Goal: Transaction & Acquisition: Purchase product/service

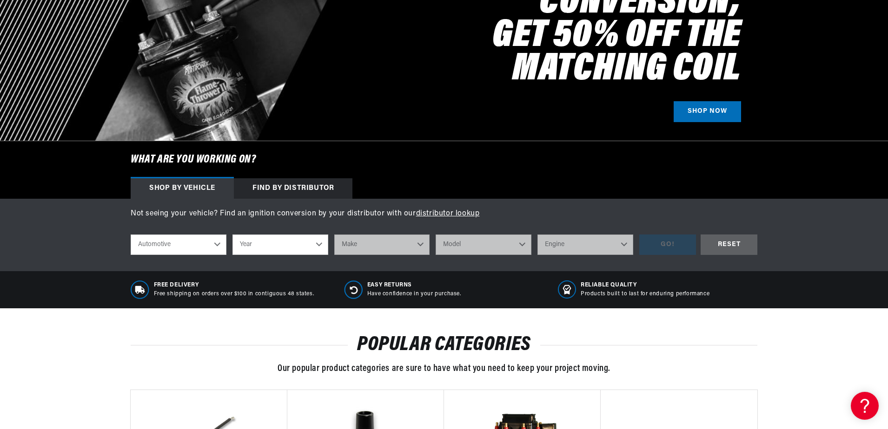
scroll to position [186, 0]
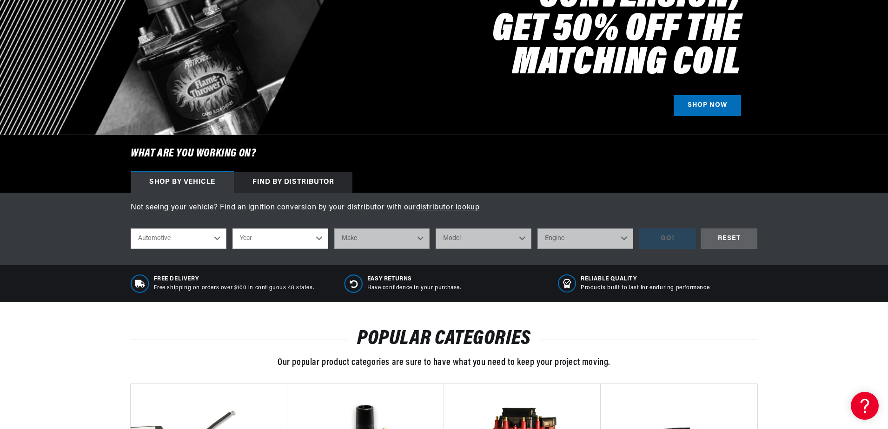
click at [322, 241] on select "Year 2022 2021 2020 2019 2018 2017 2016 2015 2014 2013 2012 2011 2010 2009 2008…" at bounding box center [280, 239] width 96 height 20
select select "1950"
click at [232, 229] on select "Year 2022 2021 2020 2019 2018 2017 2016 2015 2014 2013 2012 2011 2010 2009 2008…" at bounding box center [280, 239] width 96 height 20
select select "1950"
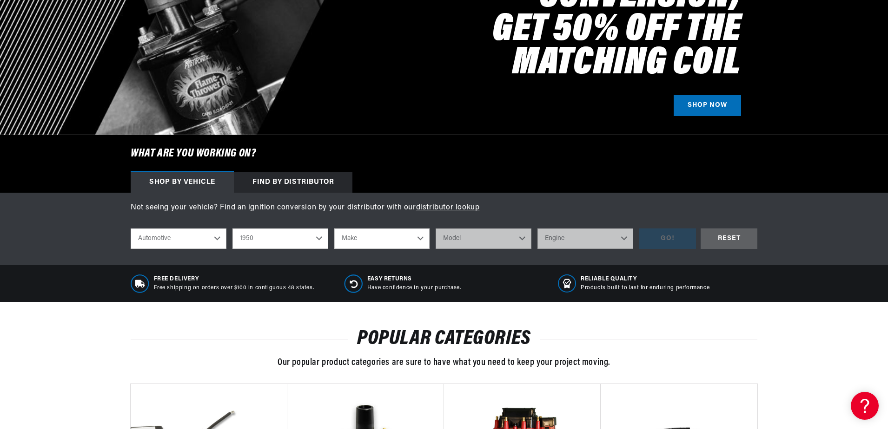
click at [421, 236] on select "Make Aston Martin Austin Cadillac Chevrolet Chrysler Citroen Crosley DeSoto For…" at bounding box center [382, 239] width 96 height 20
select select "Chevrolet"
click at [334, 229] on select "Make Aston Martin Austin Cadillac Chevrolet Chrysler Citroen Crosley DeSoto For…" at bounding box center [382, 239] width 96 height 20
select select "Chevrolet"
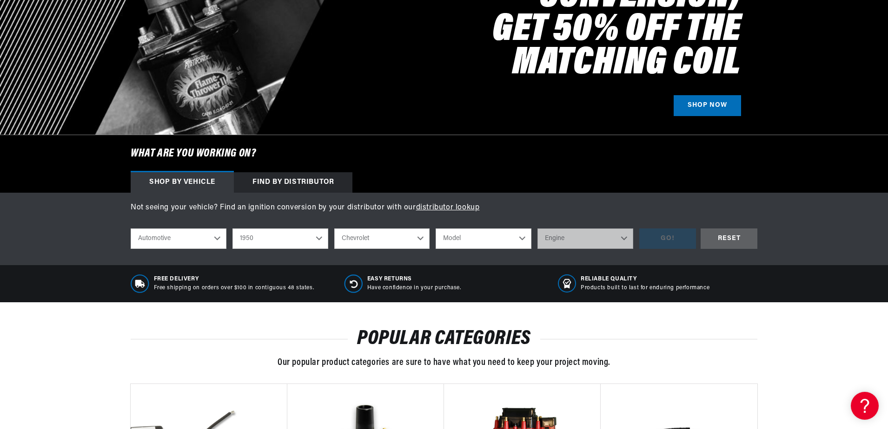
click at [520, 241] on select "Model Bel Air Fleetline Styleline Deluxe Styleline Special Truck" at bounding box center [483, 239] width 96 height 20
select select "Fleetline"
click at [435, 229] on select "Model Bel Air Fleetline Styleline Deluxe Styleline Special Truck" at bounding box center [483, 239] width 96 height 20
select select "Fleetline"
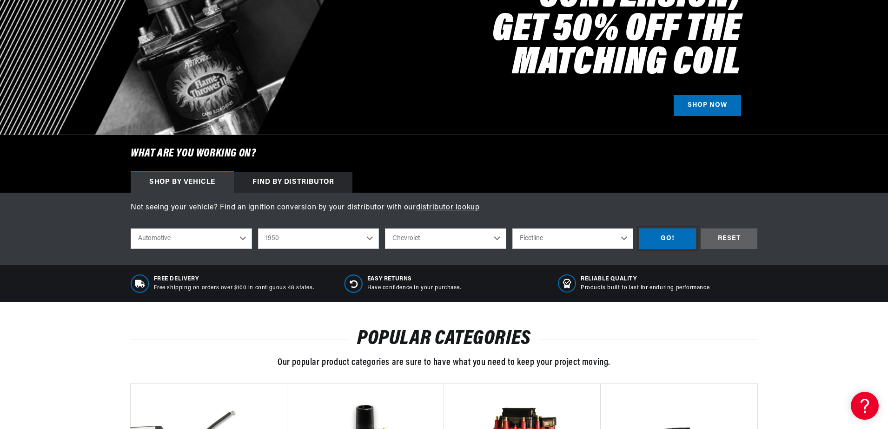
click at [666, 239] on div "GO!" at bounding box center [667, 239] width 57 height 21
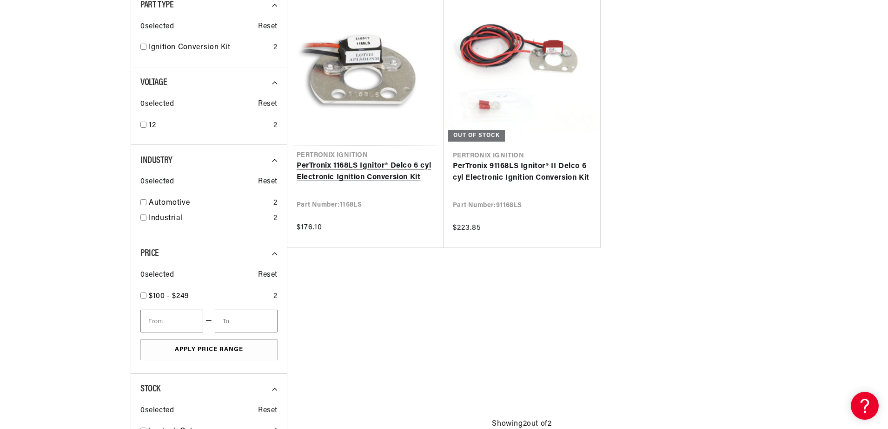
click at [360, 173] on link "PerTronix 1168LS Ignitor® Delco 6 cyl Electronic Ignition Conversion Kit" at bounding box center [365, 172] width 138 height 24
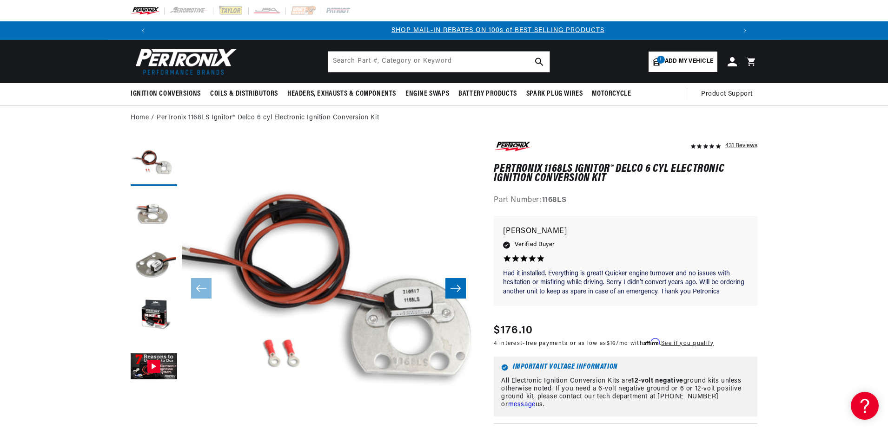
scroll to position [0, 580]
